Goal: Complete application form

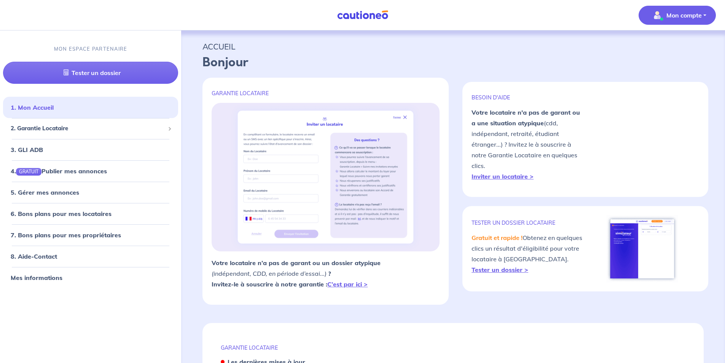
click at [661, 14] on img "button" at bounding box center [657, 15] width 12 height 12
click at [661, 13] on img "button" at bounding box center [657, 15] width 12 height 12
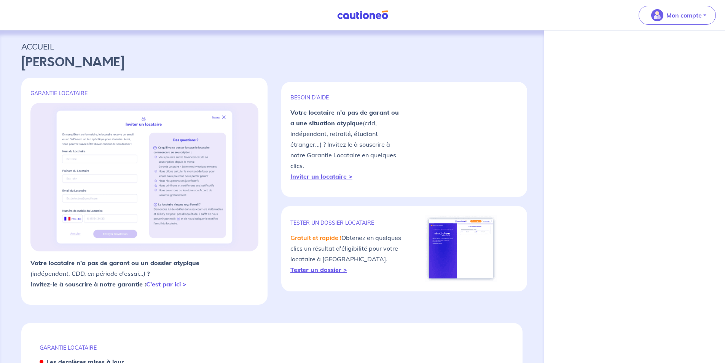
select select "FR"
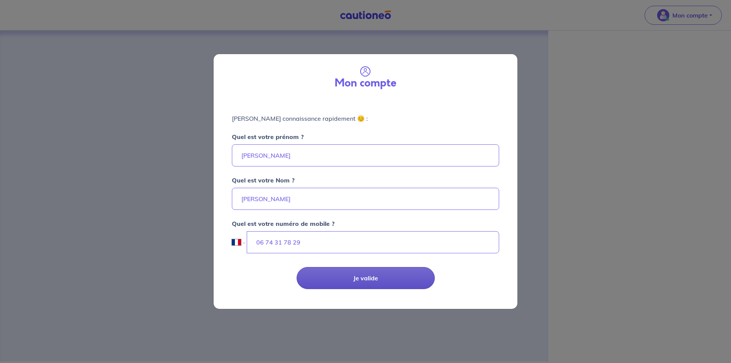
click at [362, 276] on button "Je valide" at bounding box center [366, 278] width 138 height 22
